Goal: Check status: Check status

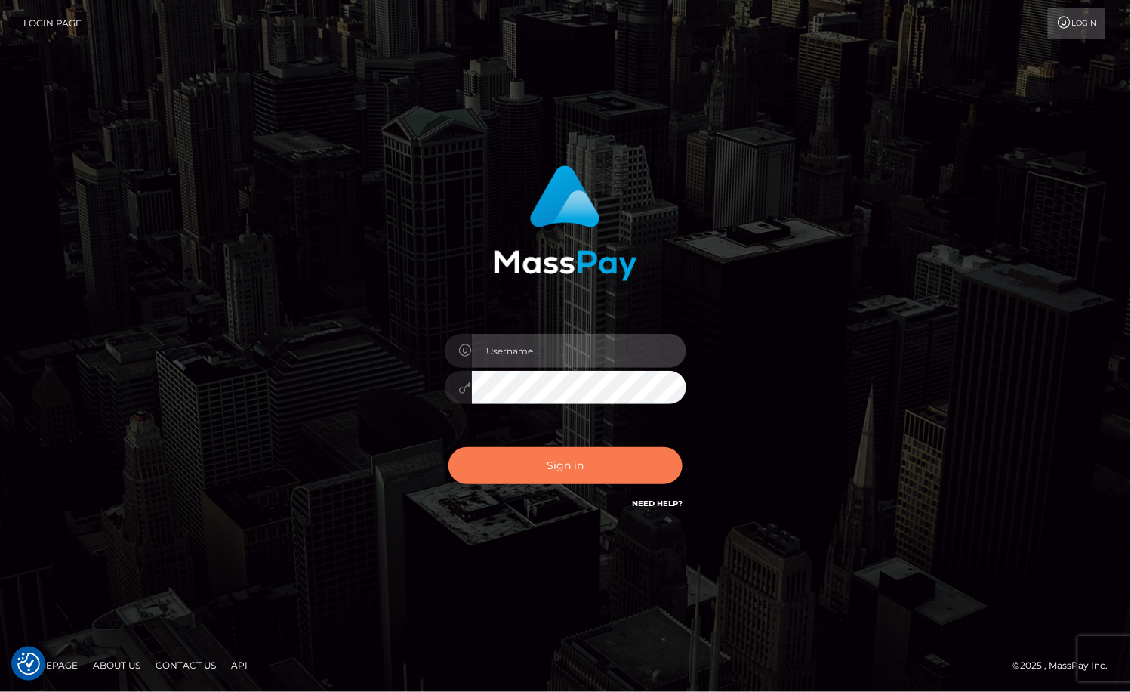
type input "MaryJoy"
click at [596, 457] on button "Sign in" at bounding box center [565, 465] width 234 height 37
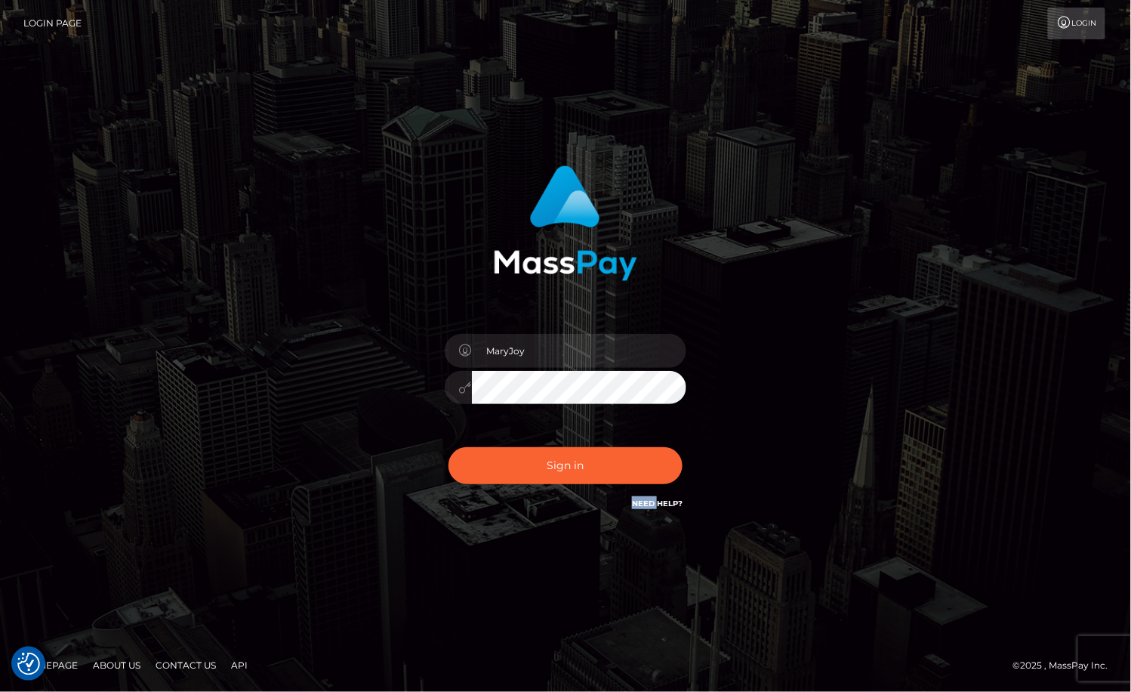
click at [596, 457] on div "Sign in Need Help?" at bounding box center [565, 471] width 264 height 67
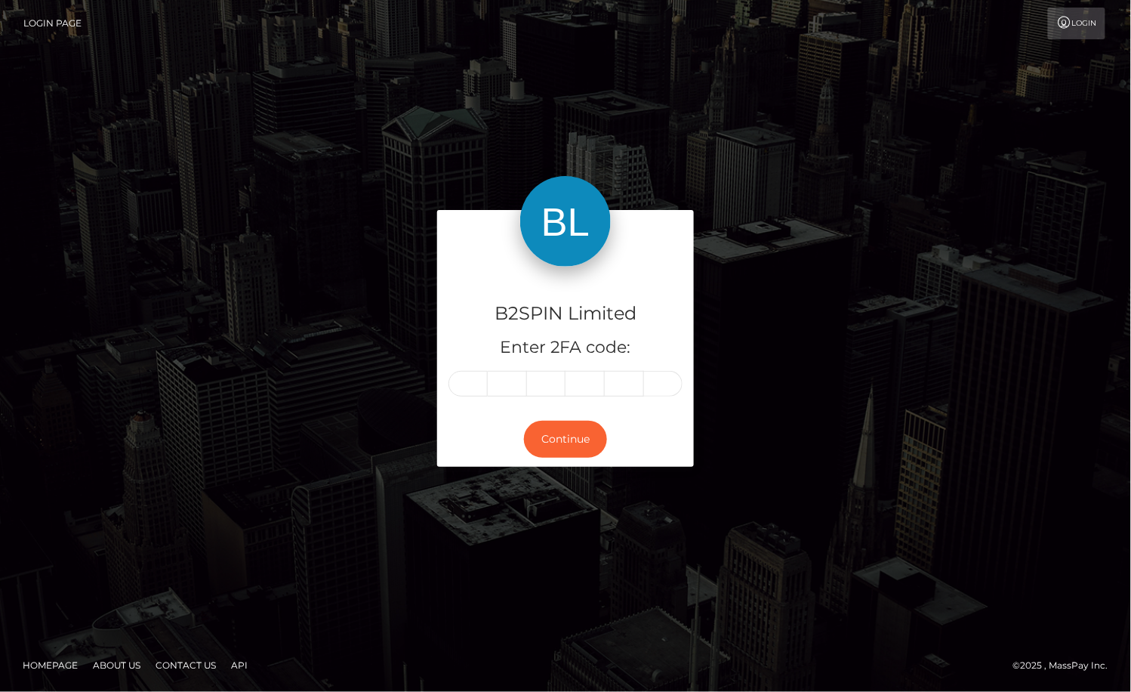
click at [460, 388] on input "text" at bounding box center [467, 384] width 39 height 26
type input "9"
type input "7"
type input "8"
type input "1"
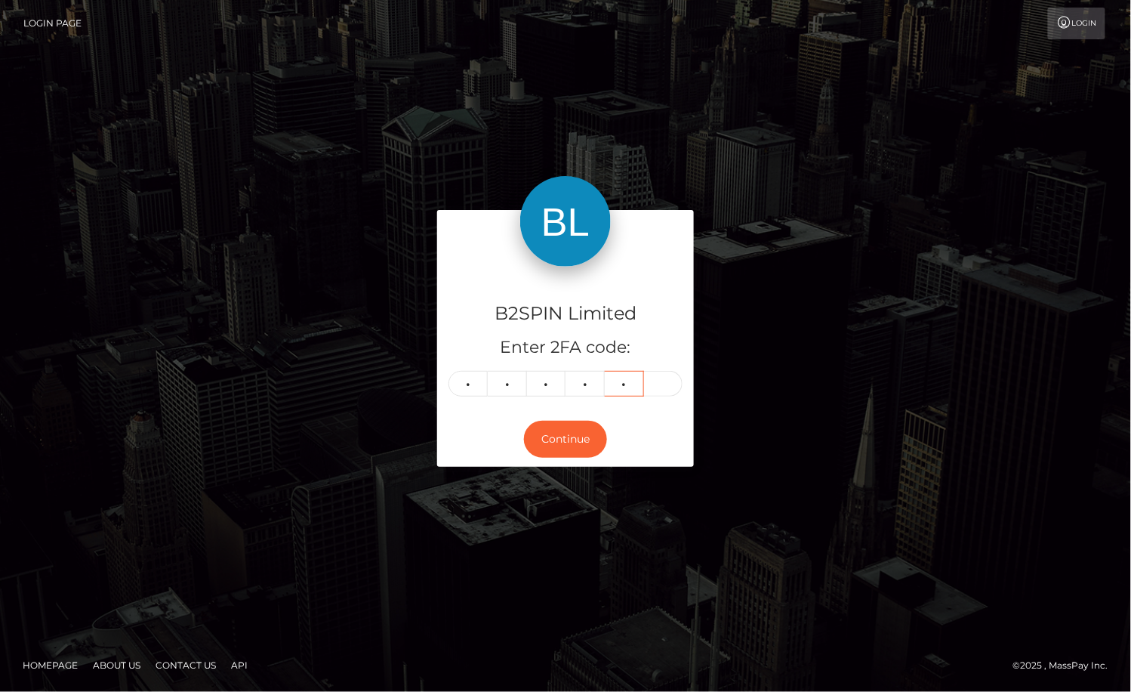
type input "7"
type input "8"
click at [575, 445] on button "Continue" at bounding box center [565, 438] width 83 height 37
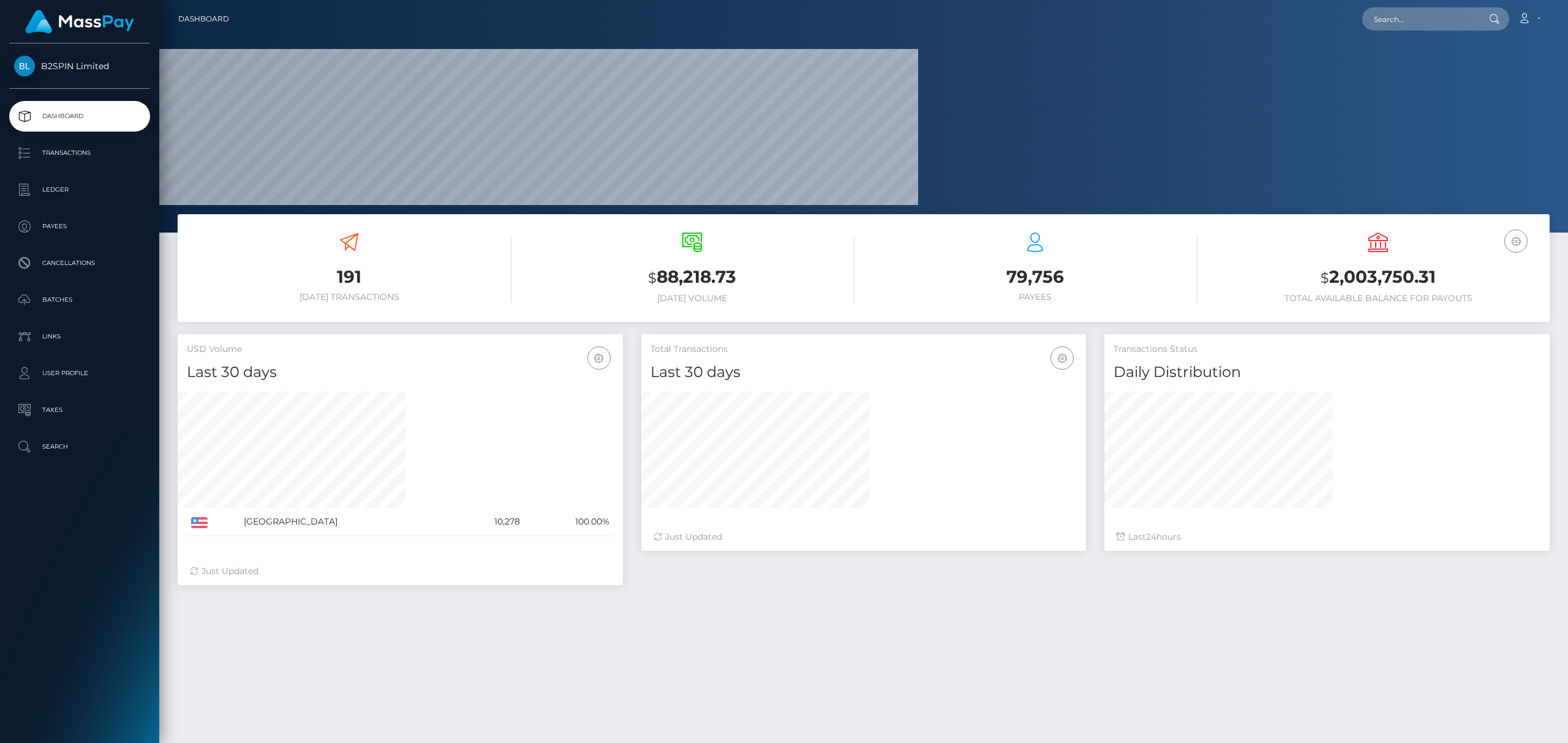
scroll to position [217, 445]
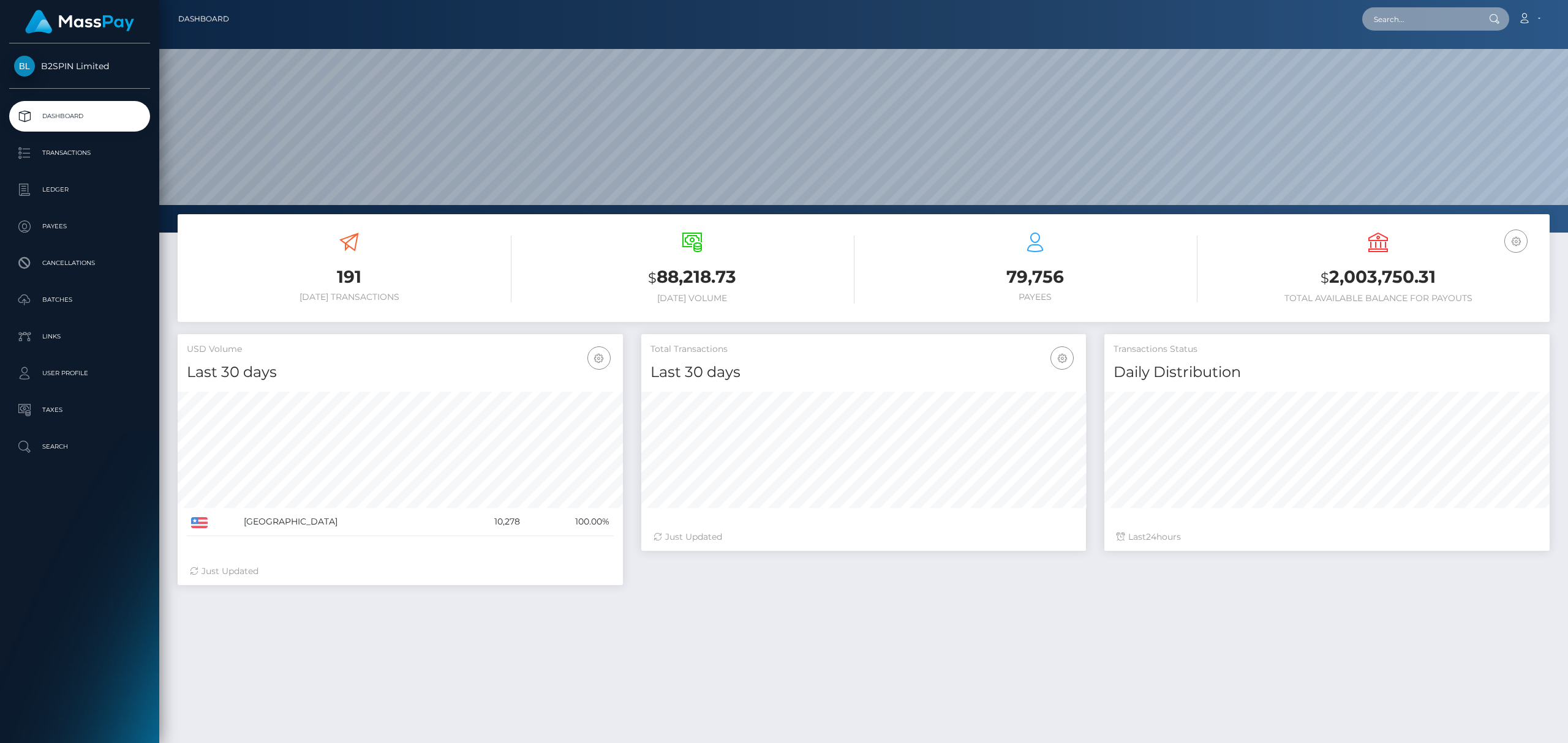
drag, startPoint x: 1389, startPoint y: 28, endPoint x: 1380, endPoint y: 29, distance: 9.1
click at [917, 29] on input "text" at bounding box center [1420, 19] width 115 height 24
paste input "3378920"
click at [917, 19] on input "3378920" at bounding box center [1420, 19] width 115 height 24
paste input "80c7c2eb-df96-4fe7-9b42-6fc697d69af6"
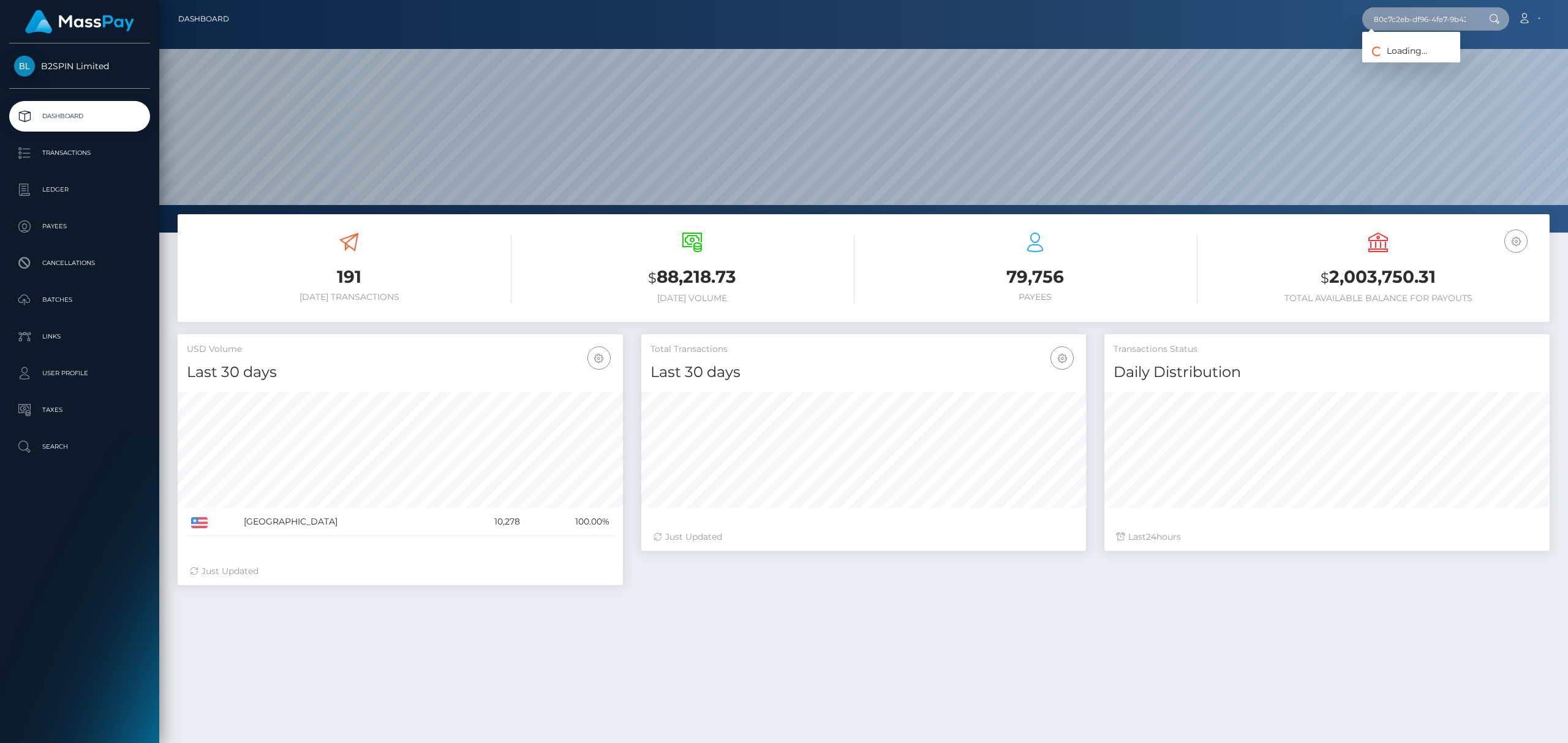
scroll to position [0, 53]
type input "80c7c2eb-df96-4fe7-9b42-6fc697d69af6"
click at [917, 58] on link "STEVE ROBERT FIRTH" at bounding box center [1441, 63] width 160 height 23
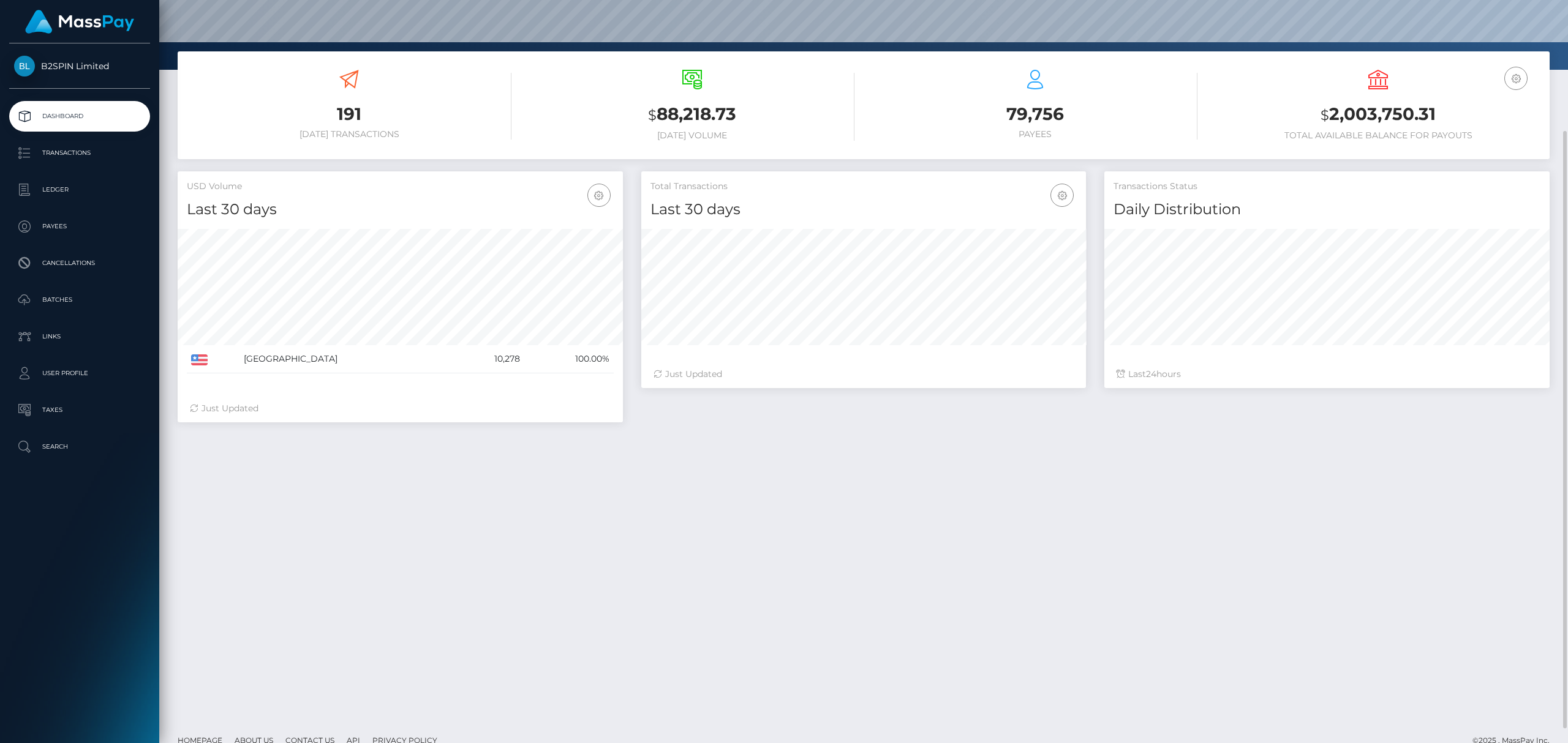
scroll to position [181, 0]
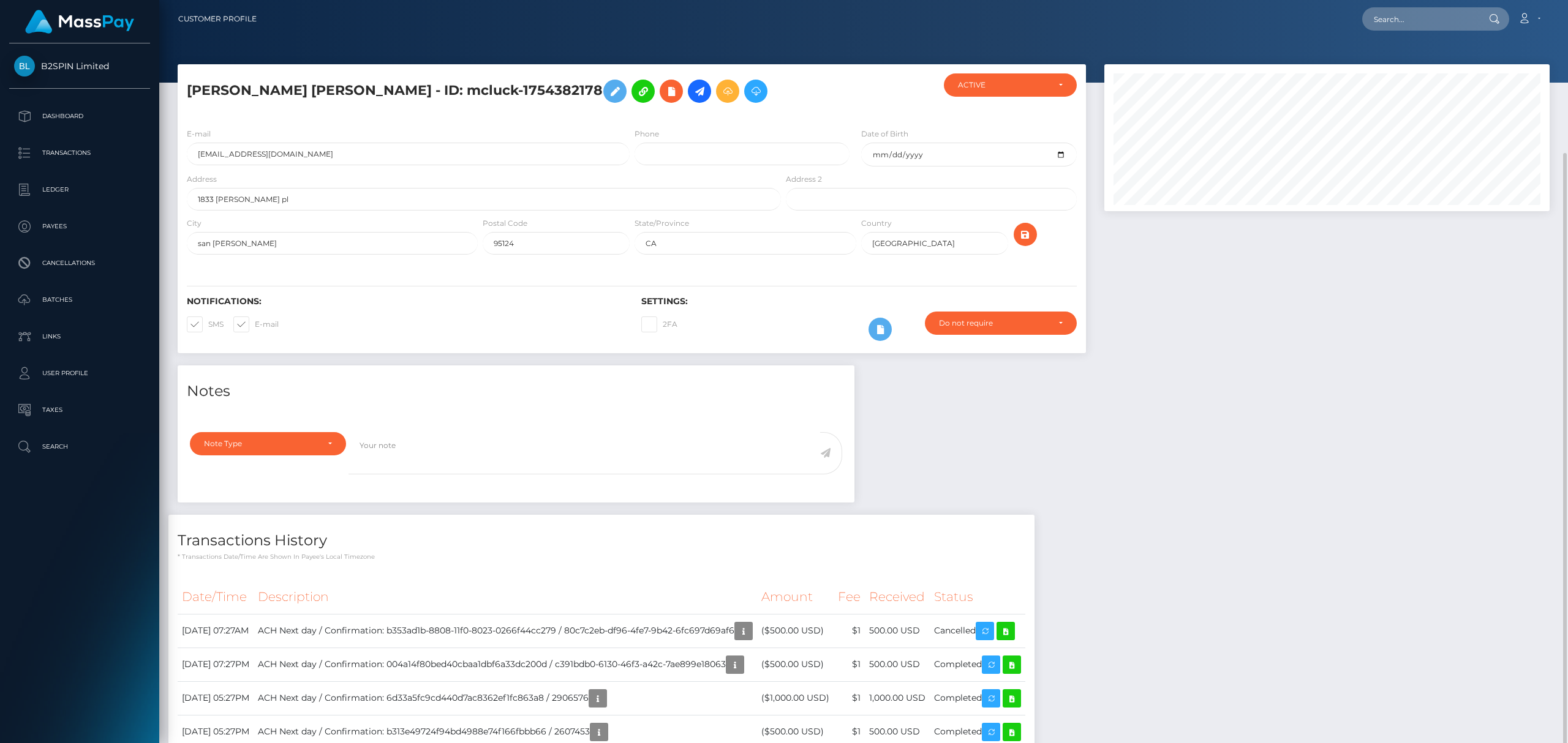
click at [1228, 548] on div "Notes Note Type Compliance Clear Compliance General Note Type" at bounding box center [864, 574] width 1390 height 418
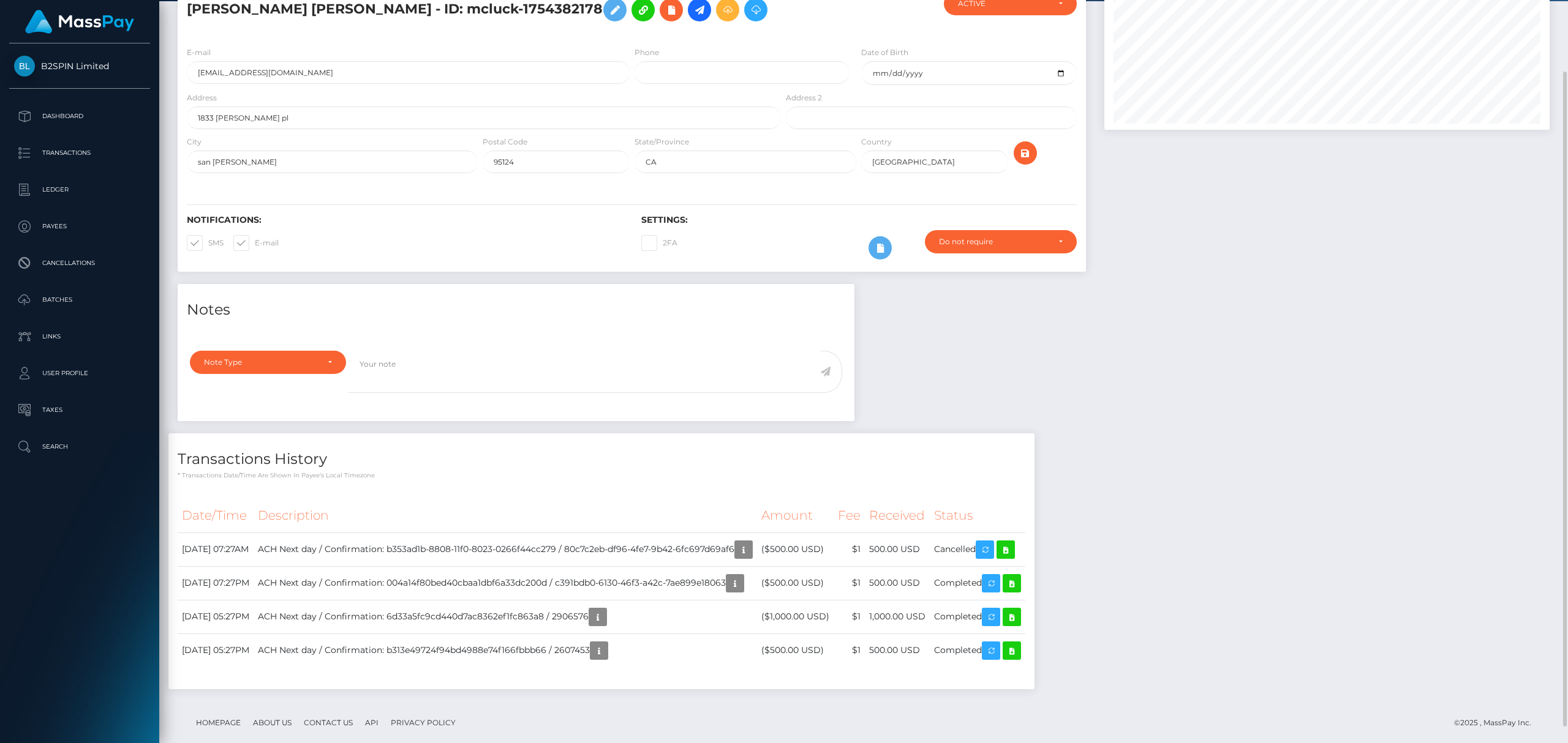
scroll to position [612200, 612147]
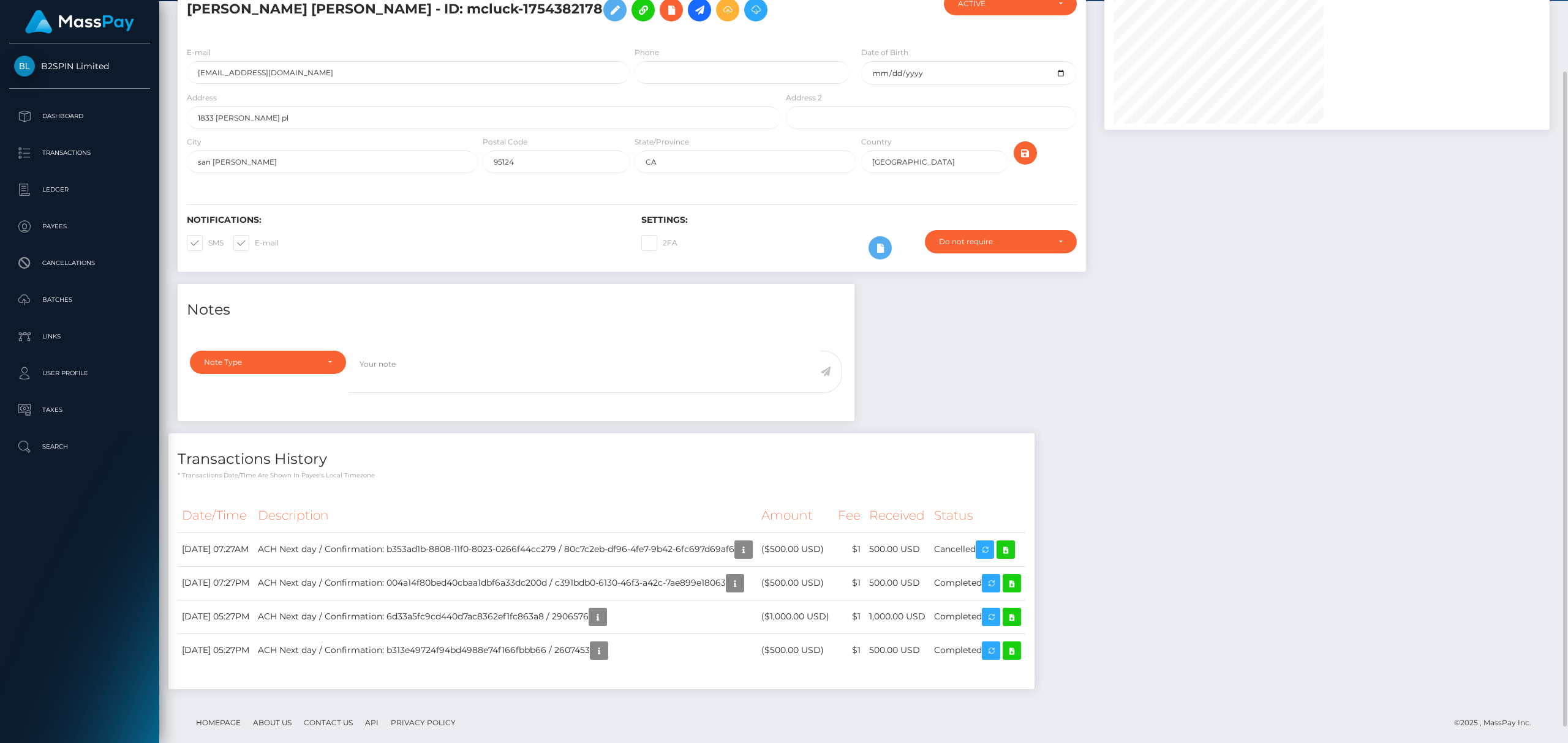
scroll to position [147, 445]
click at [751, 548] on icon "button" at bounding box center [743, 550] width 15 height 15
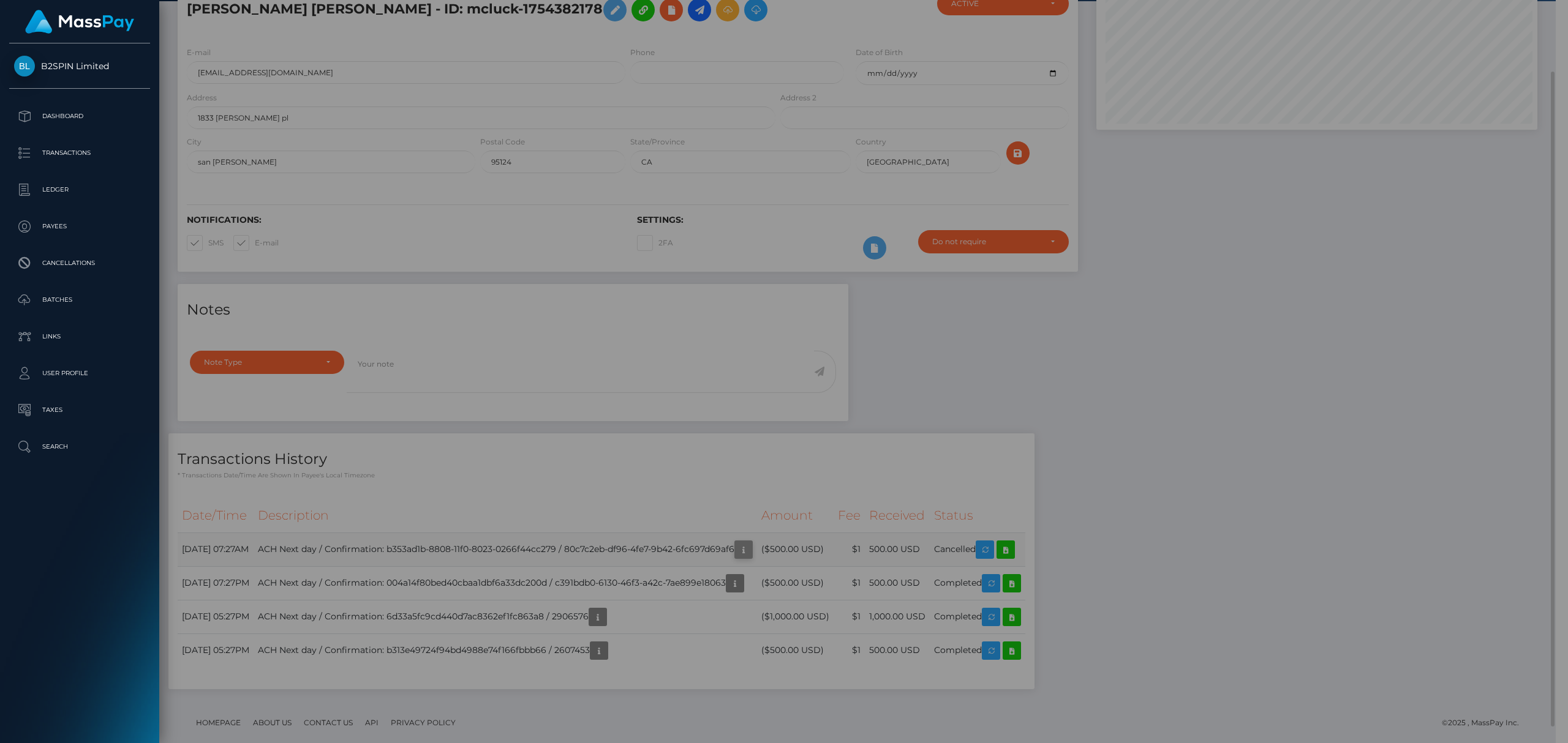
scroll to position [612200, 611935]
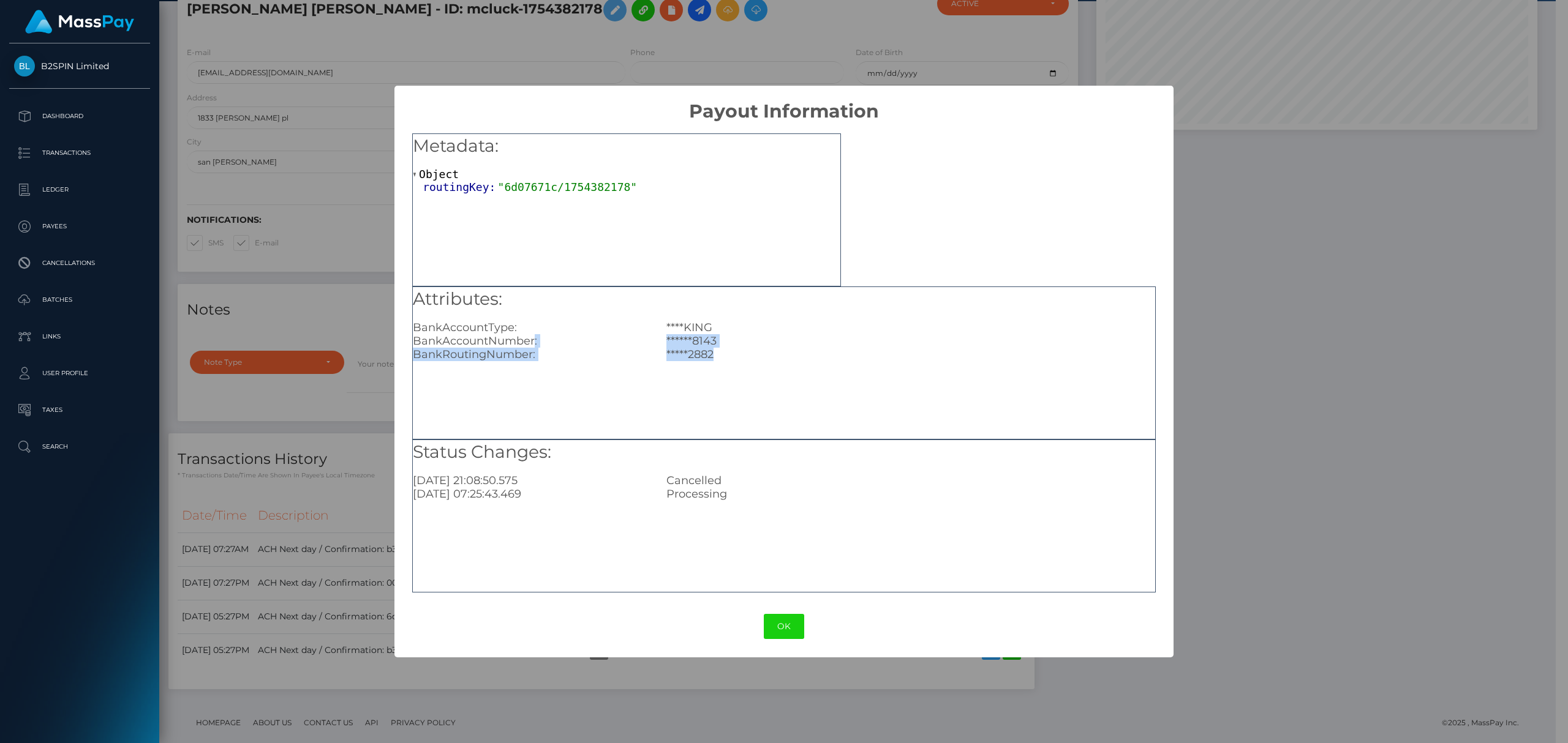
drag, startPoint x: 831, startPoint y: 361, endPoint x: 805, endPoint y: 390, distance: 38.9
click at [807, 389] on div "Attributes: BankAccountType: ****KING BankAccountNumber: ******8143 BankRouting…" at bounding box center [784, 363] width 743 height 153
click at [702, 518] on div "Status Changes: 2025-09-11 21:08:50.575 Cancelled 2025-09-02 07:25:43.469 Proce…" at bounding box center [784, 516] width 743 height 153
drag, startPoint x: 780, startPoint y: 505, endPoint x: 446, endPoint y: 502, distance: 334.0
click at [446, 502] on div "Status Changes: 2025-09-11 21:08:50.575 Cancelled 2025-09-02 07:25:43.469 Proce…" at bounding box center [784, 516] width 743 height 153
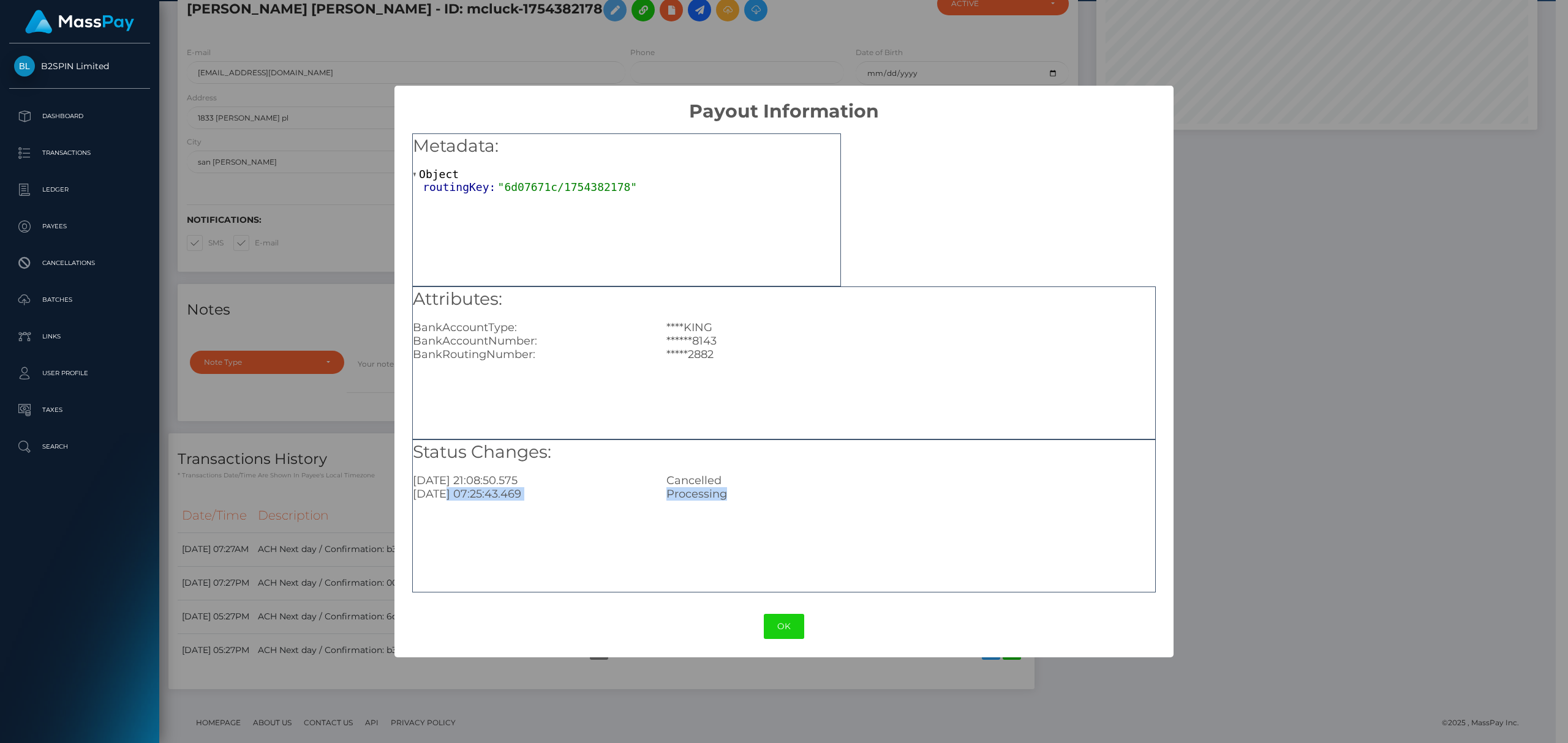
click at [622, 517] on div "Status Changes: 2025-09-11 21:08:50.575 Cancelled 2025-09-02 07:25:43.469 Proce…" at bounding box center [784, 516] width 743 height 153
drag, startPoint x: 559, startPoint y: 479, endPoint x: 863, endPoint y: 481, distance: 304.0
click at [863, 481] on div "2025-09-11 21:08:50.575 Cancelled" at bounding box center [784, 480] width 761 height 14
click at [634, 509] on div "Status Changes: 2025-09-11 21:08:50.575 Cancelled 2025-09-02 07:25:43.469 Proce…" at bounding box center [784, 516] width 743 height 153
click at [784, 626] on button "OK" at bounding box center [784, 626] width 41 height 25
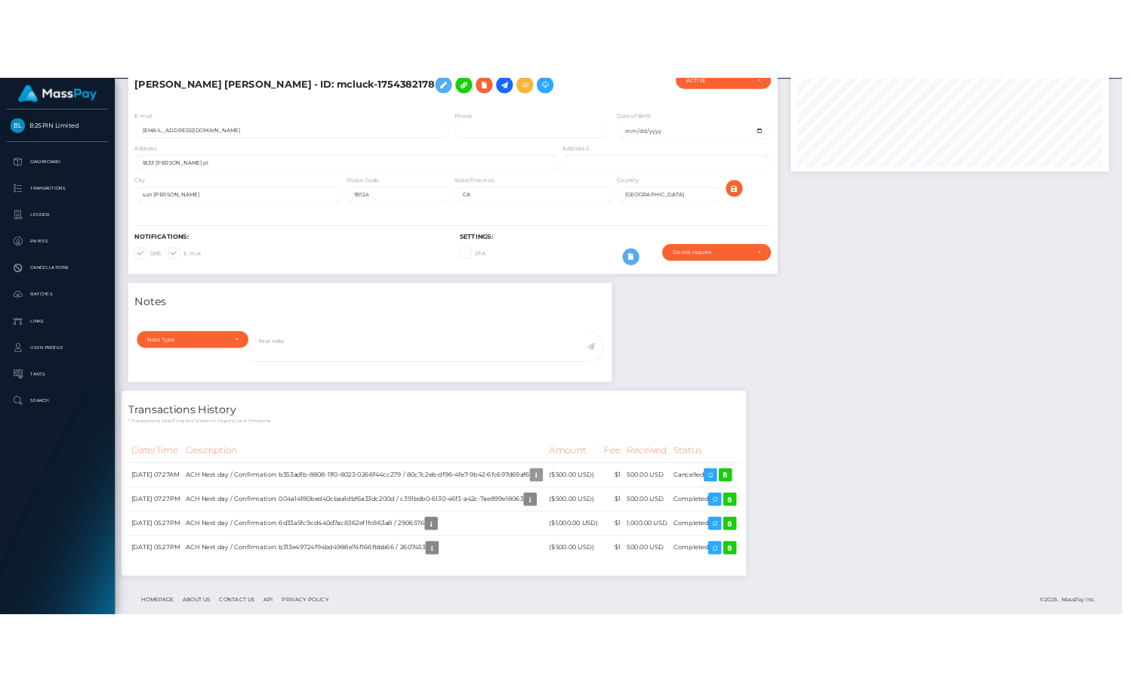
scroll to position [181, 548]
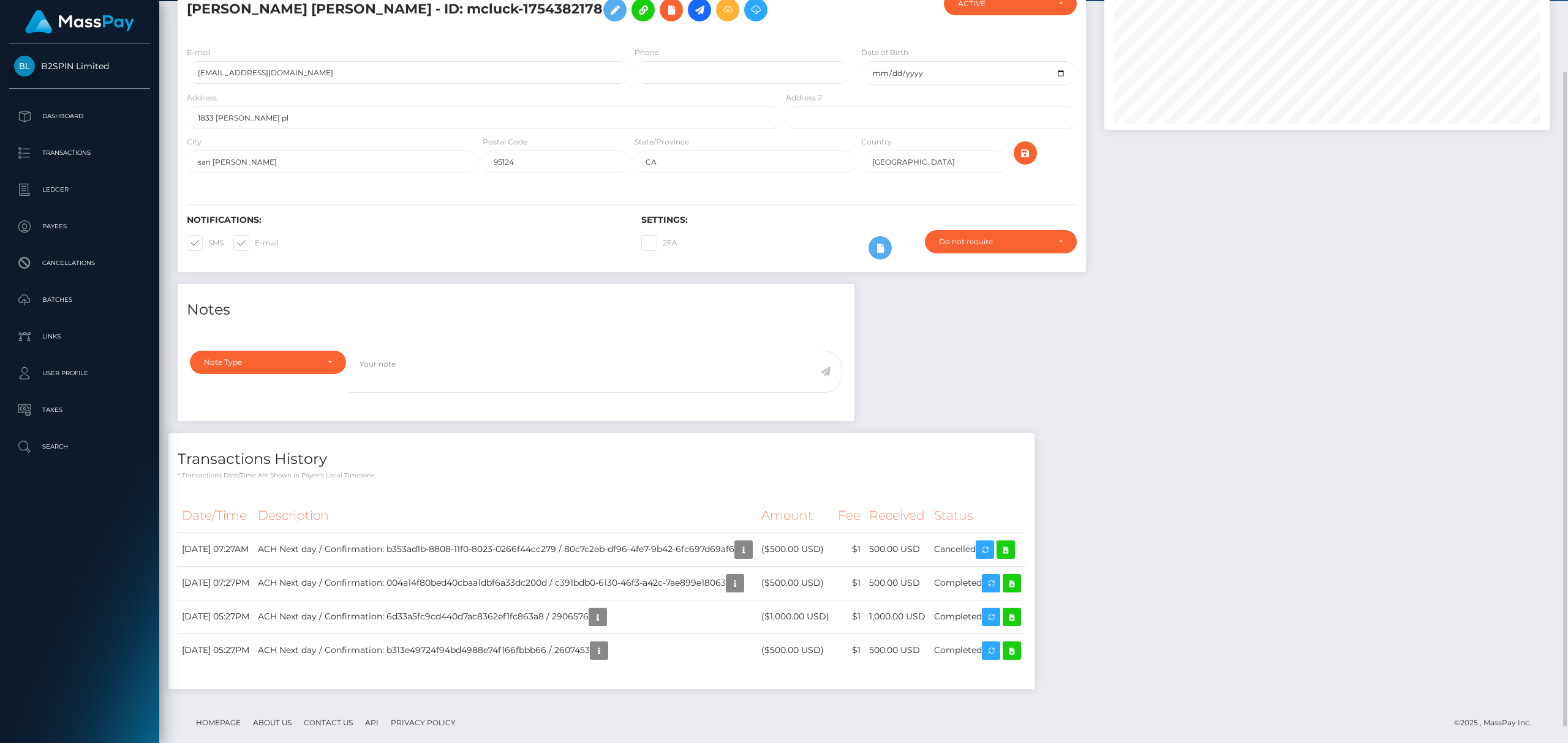
click at [1285, 446] on div "Notes Note Type Compliance Clear Compliance General Note Type" at bounding box center [864, 492] width 1390 height 418
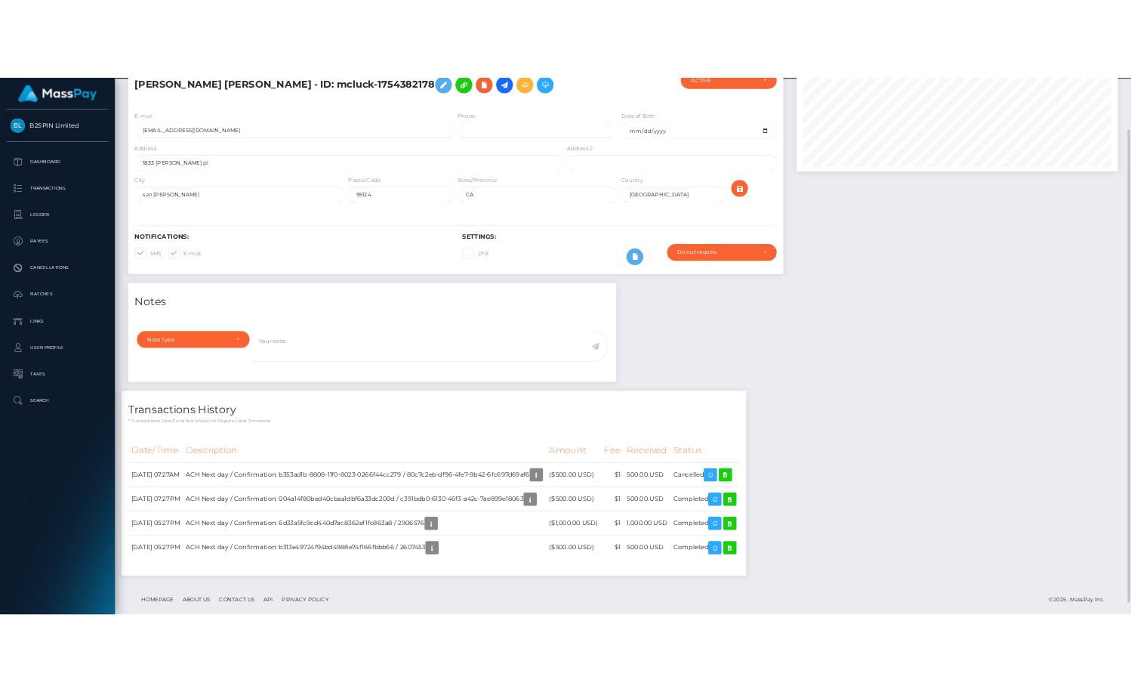
scroll to position [754744, 754643]
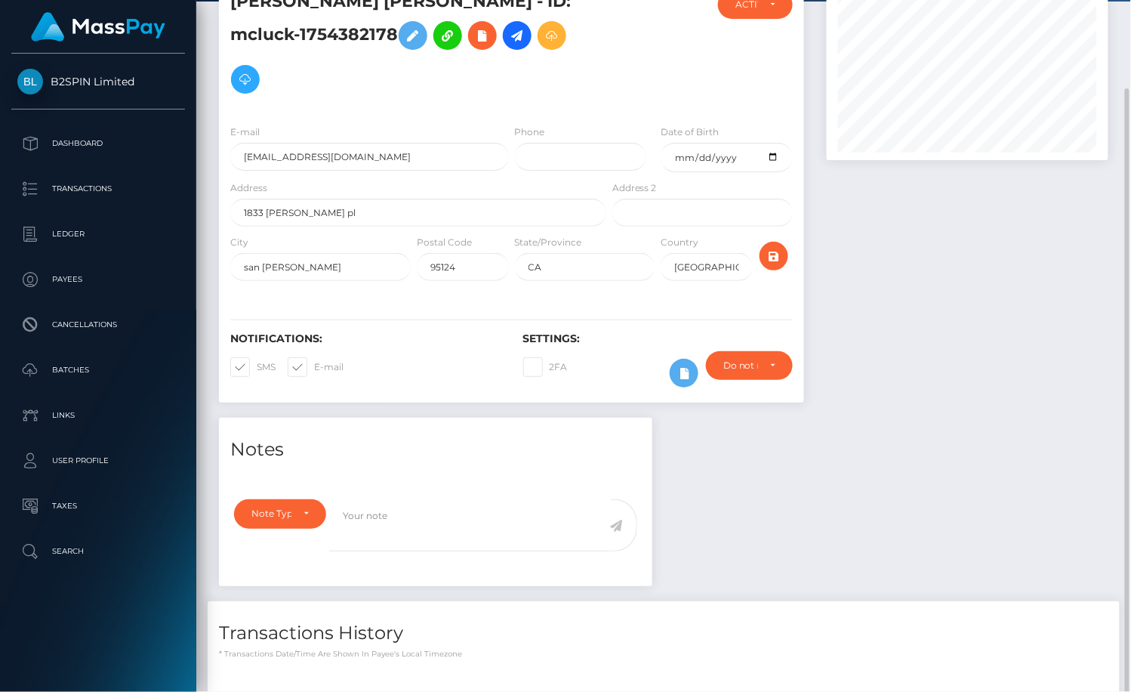
drag, startPoint x: 858, startPoint y: 617, endPoint x: 785, endPoint y: 574, distance: 84.9
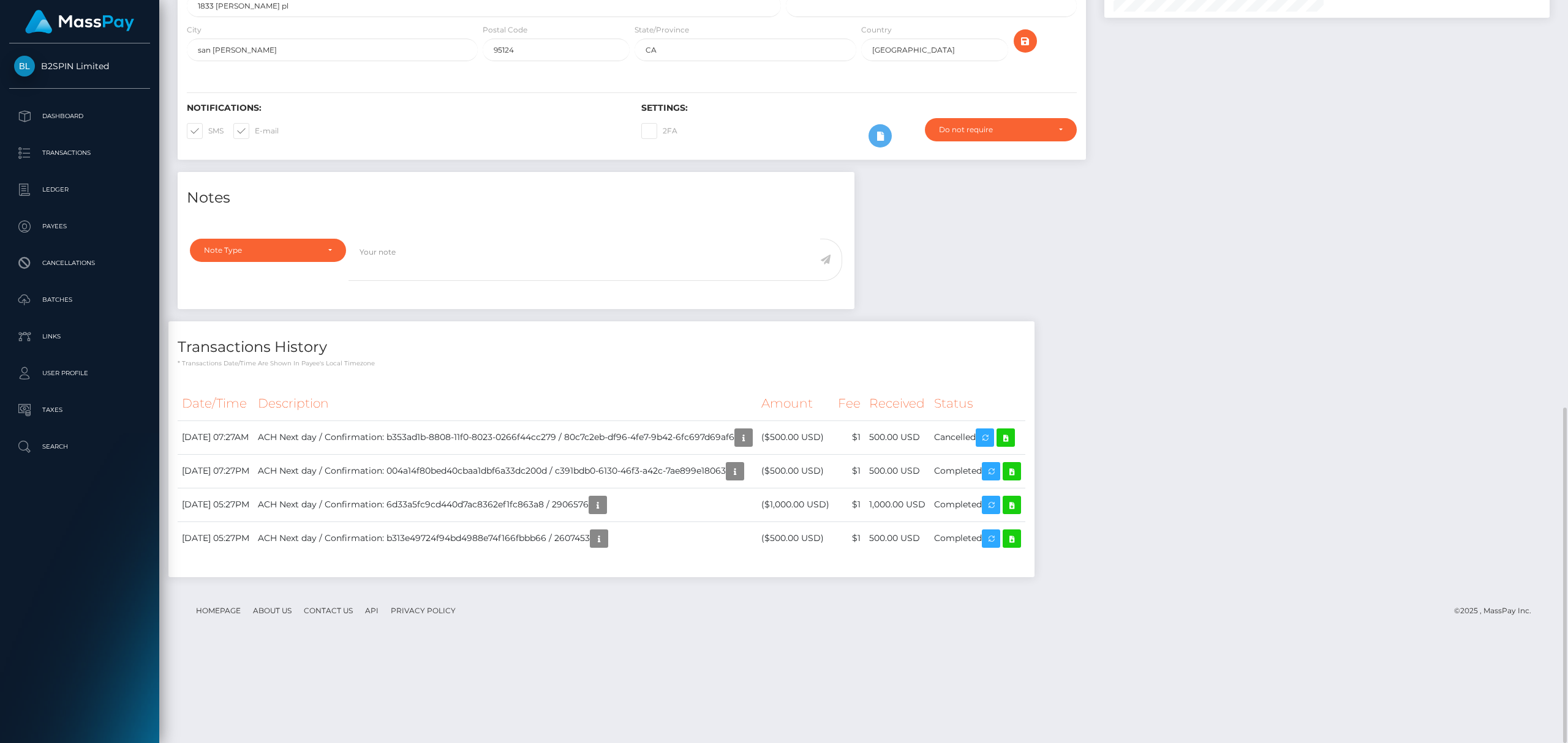
scroll to position [147, 445]
click at [751, 441] on icon "button" at bounding box center [743, 438] width 15 height 15
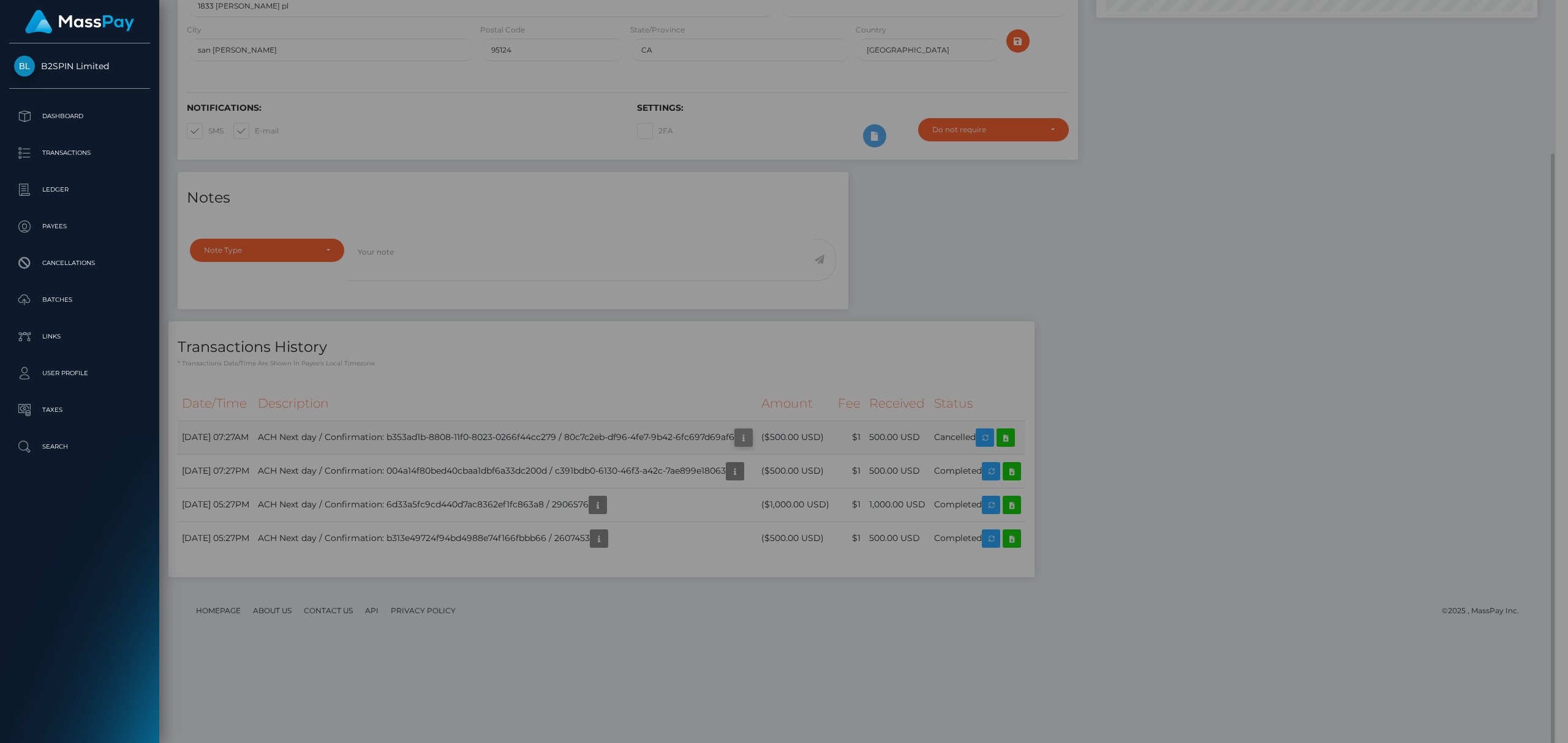
scroll to position [612200, 611935]
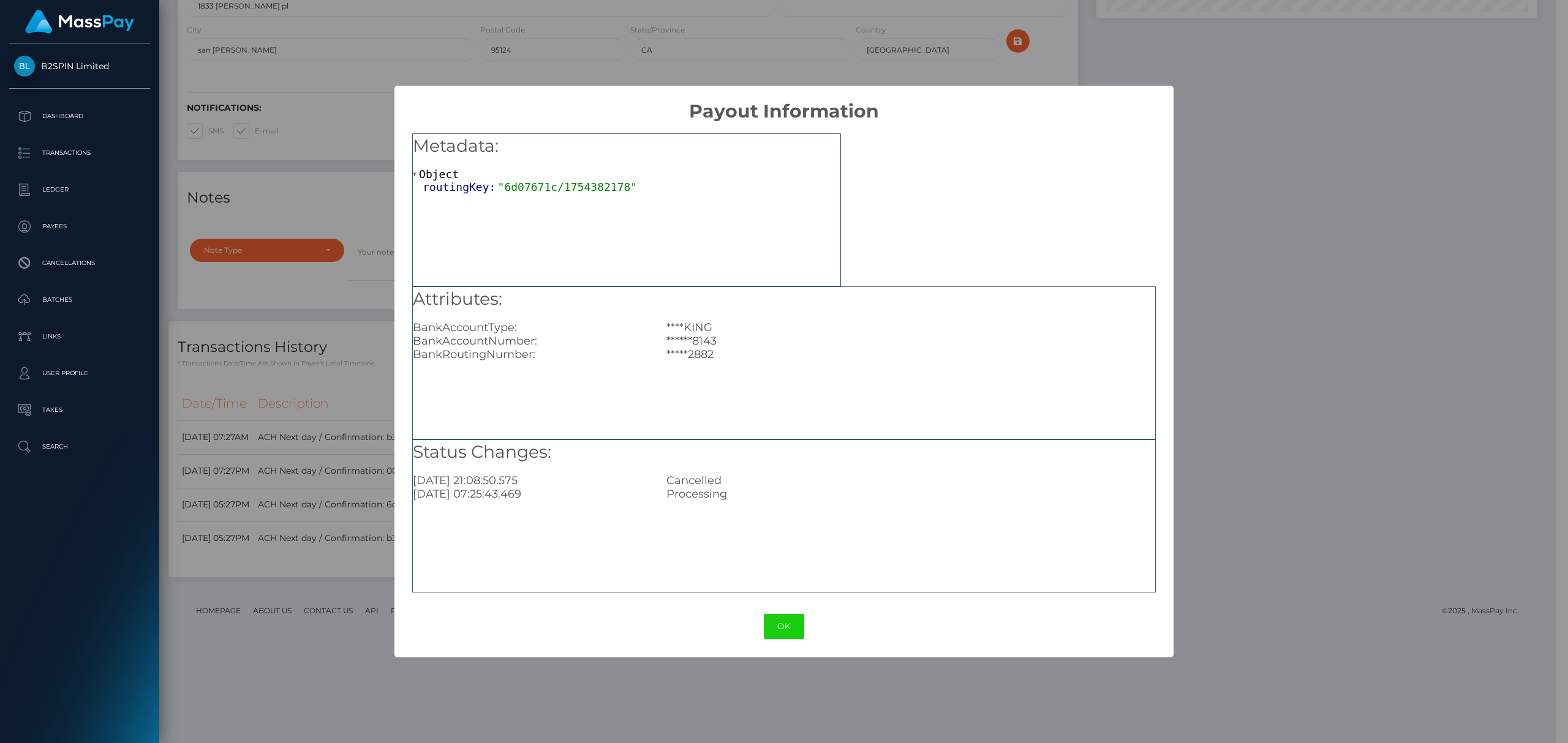
drag, startPoint x: 1428, startPoint y: 106, endPoint x: 1423, endPoint y: 126, distance: 20.6
click at [1427, 106] on div "× Payout Information Metadata: Object routingKey: "6d07671c/1754382178" Attribu…" at bounding box center [784, 372] width 1568 height 743
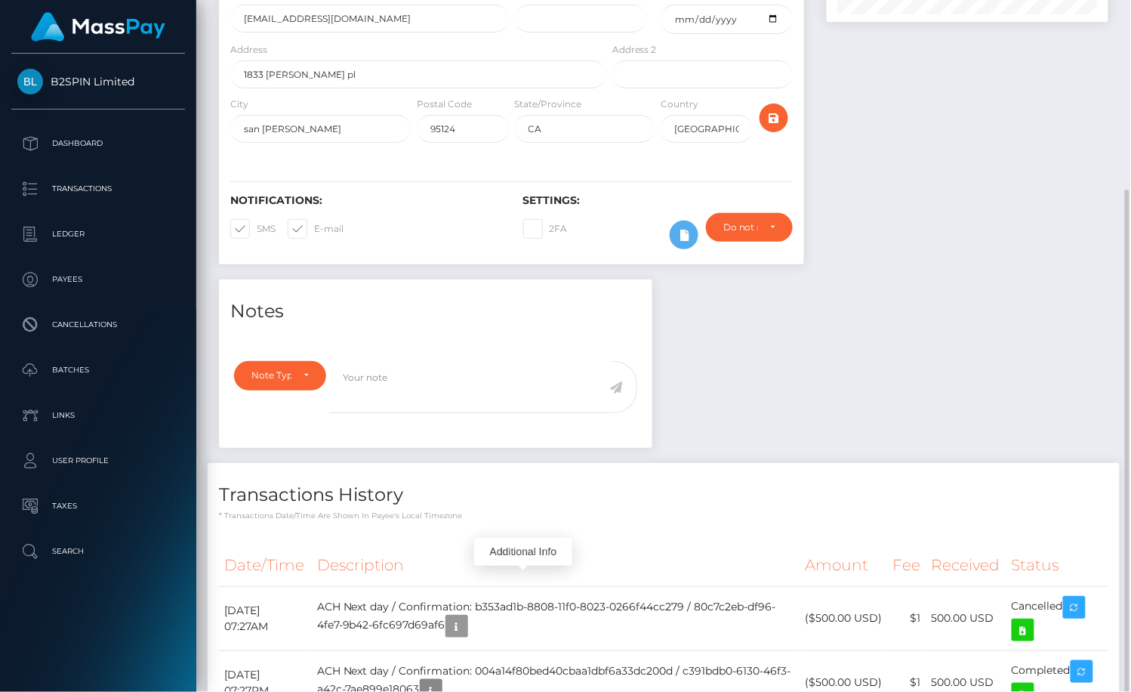
scroll to position [754744, 754643]
click at [623, 544] on th "Description" at bounding box center [556, 565] width 488 height 42
drag, startPoint x: 882, startPoint y: 664, endPoint x: 882, endPoint y: 653, distance: 11.3
click at [882, 664] on td "($500.00 USD)" at bounding box center [844, 682] width 88 height 64
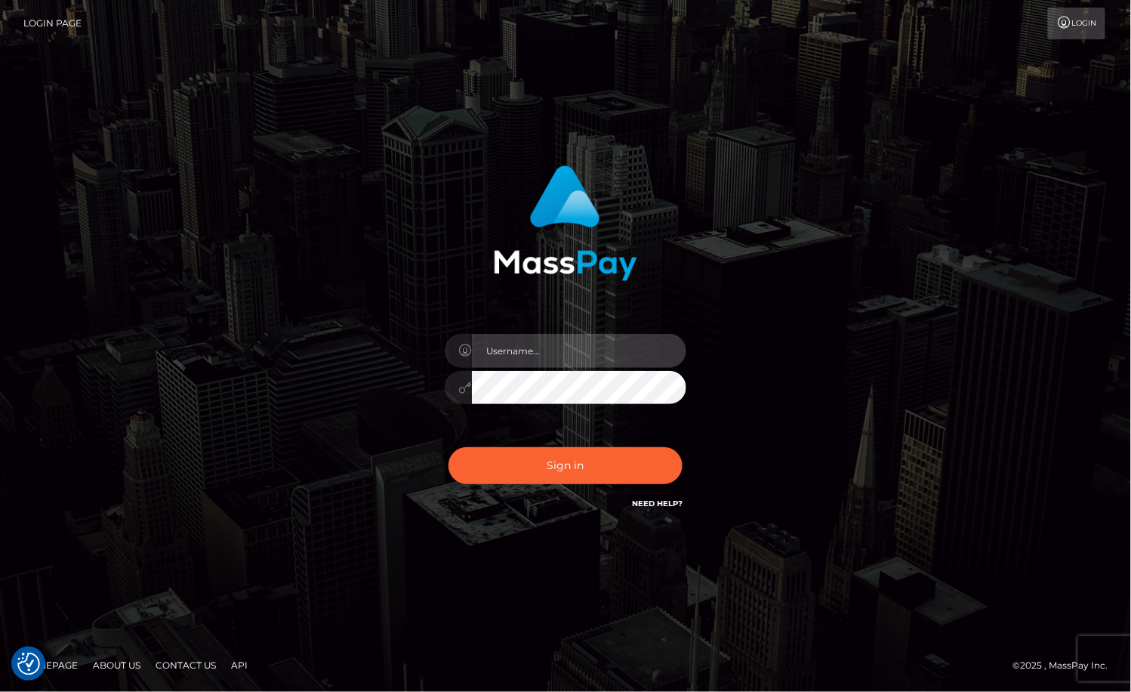
type input "MaryJoy"
click at [593, 596] on div "MaryJoy Sign in" at bounding box center [565, 346] width 1131 height 611
drag, startPoint x: 807, startPoint y: 587, endPoint x: 678, endPoint y: 49, distance: 552.8
click at [804, 587] on div "MaryJoy Sign in" at bounding box center [565, 346] width 1131 height 611
